Goal: Communication & Community: Share content

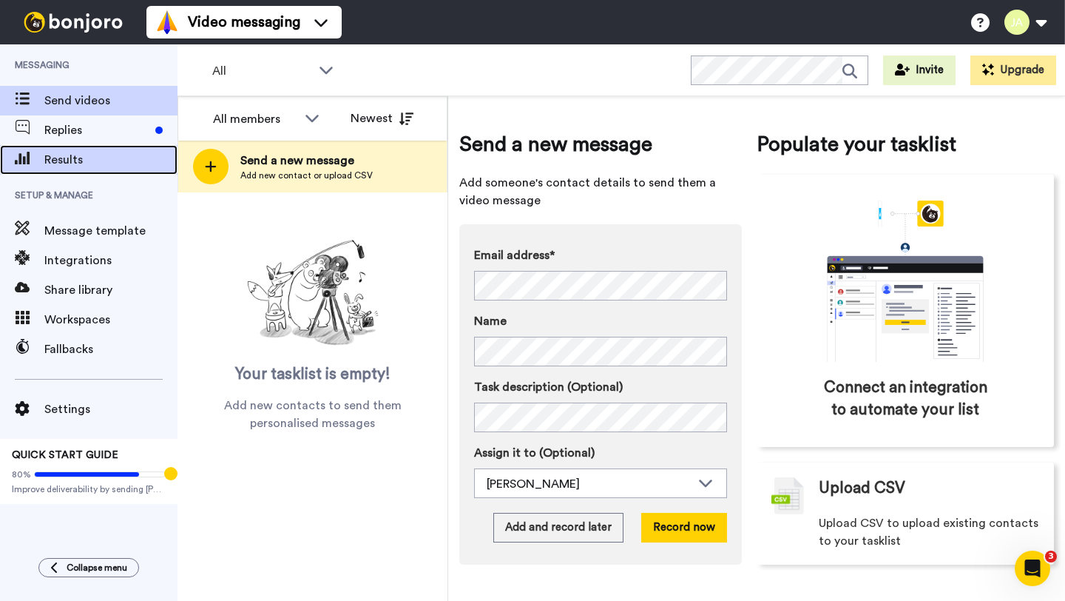
click at [83, 155] on span "Results" at bounding box center [110, 160] width 133 height 18
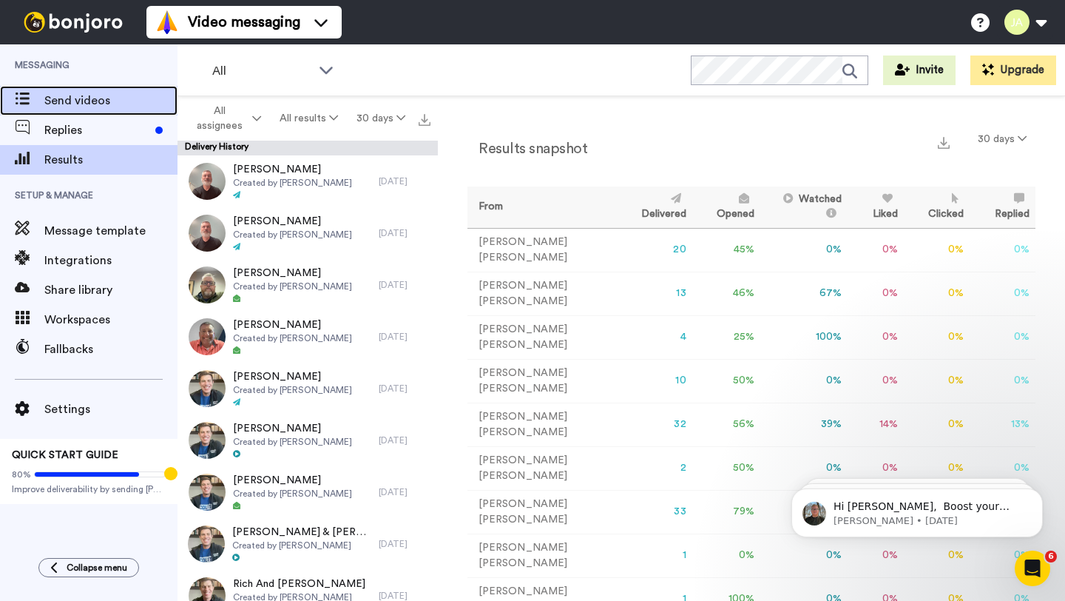
click at [93, 109] on div "Send videos" at bounding box center [89, 101] width 178 height 30
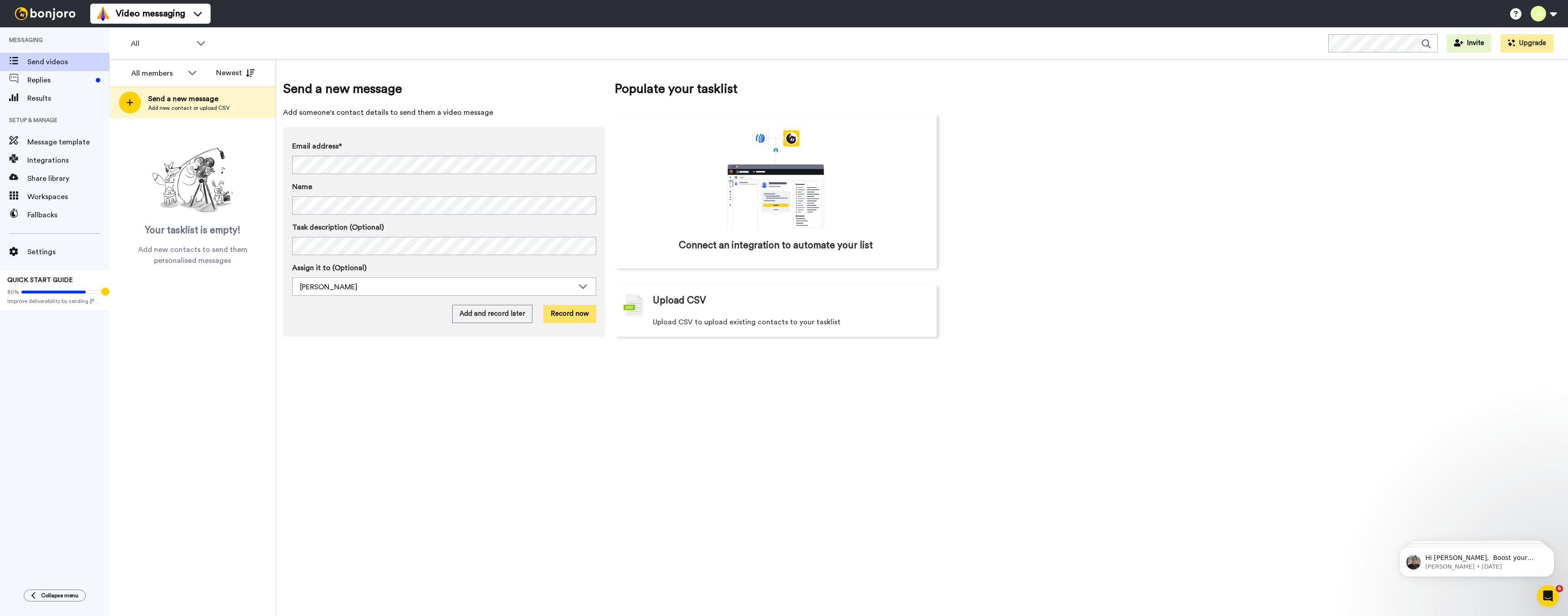
click at [581, 317] on button "Record now" at bounding box center [570, 314] width 53 height 18
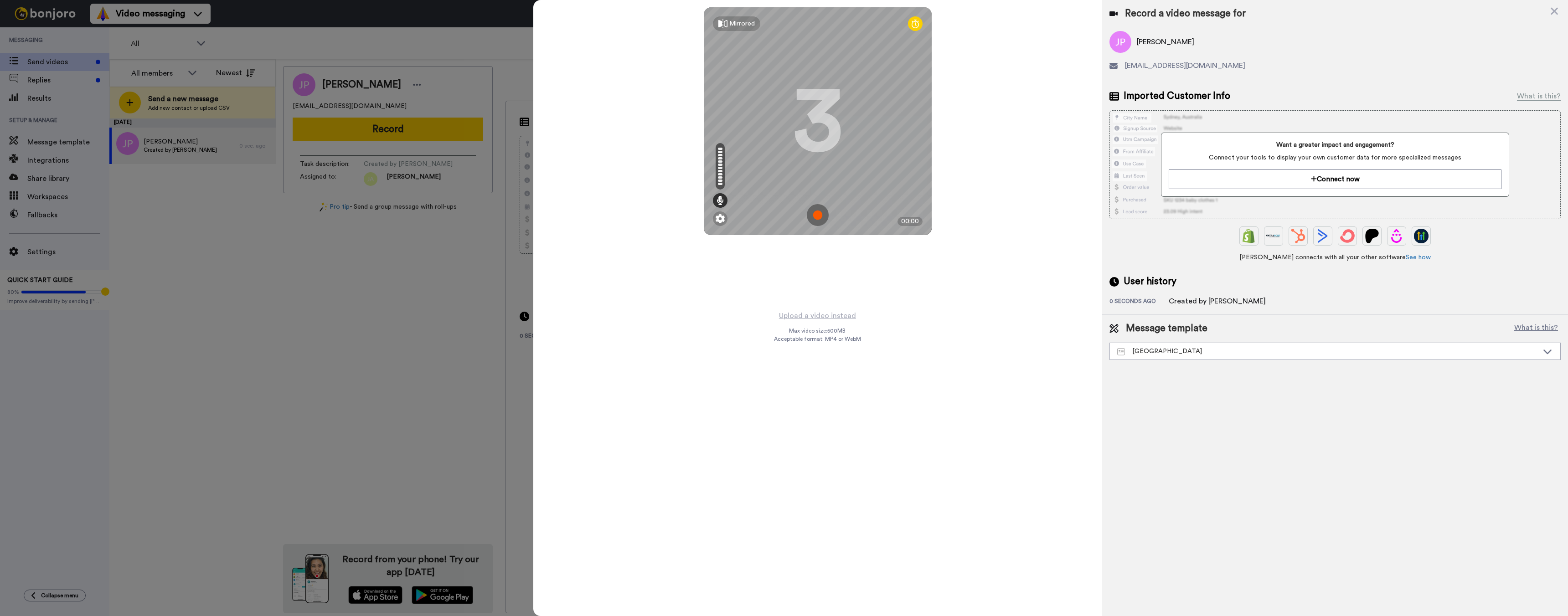
click at [656, 214] on img at bounding box center [818, 215] width 22 height 22
click at [656, 221] on img at bounding box center [818, 215] width 22 height 22
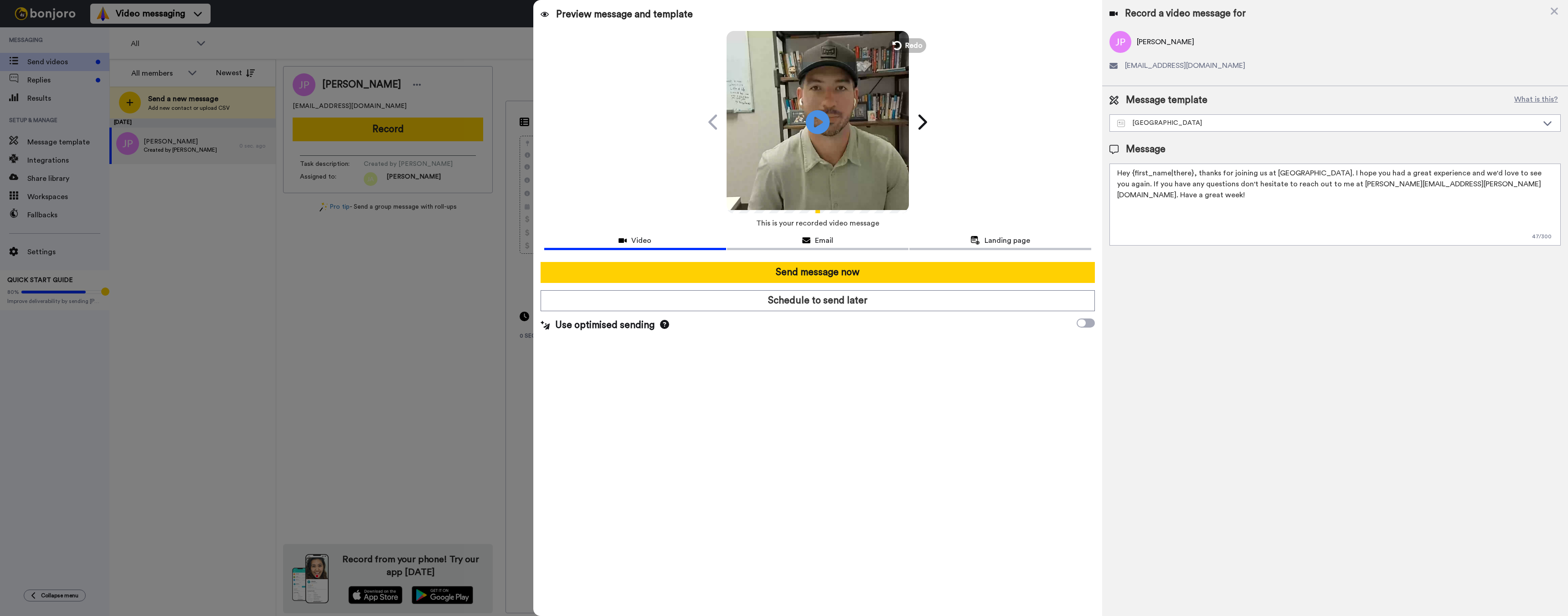
click at [656, 117] on icon at bounding box center [818, 121] width 24 height 24
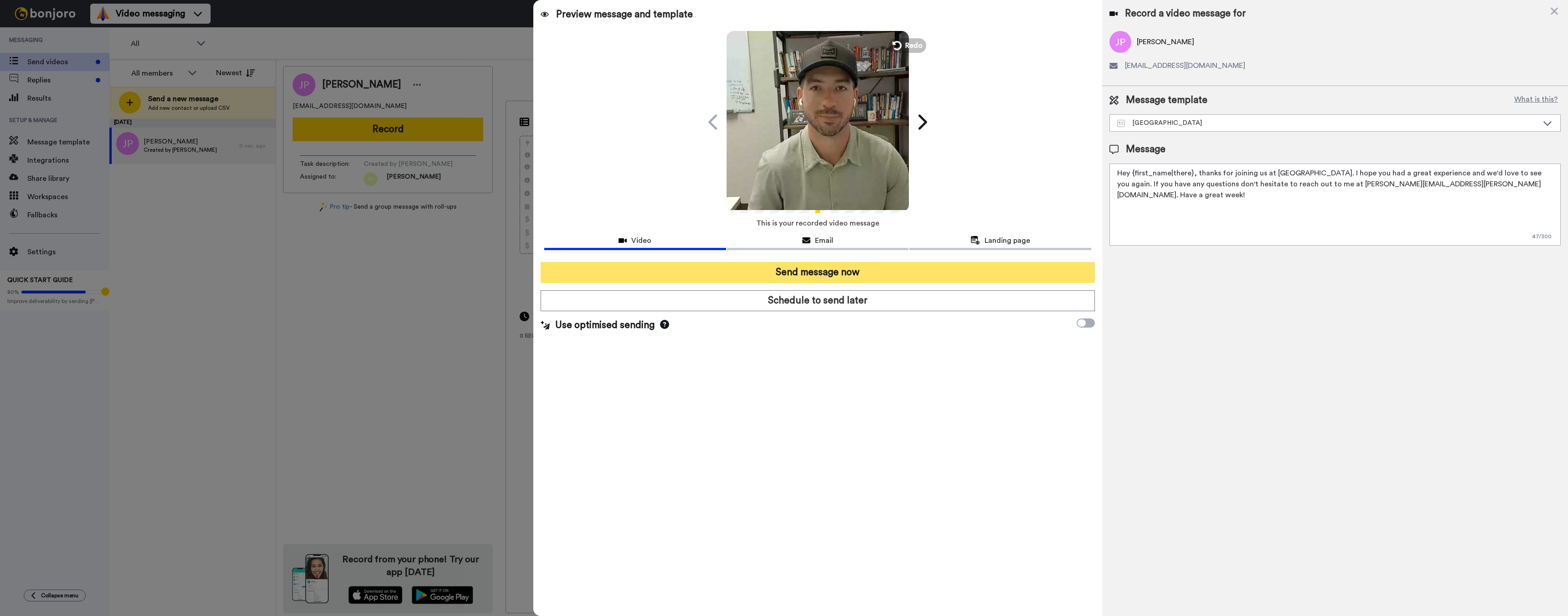
click at [656, 271] on button "Send message now" at bounding box center [818, 272] width 555 height 21
